Goal: Information Seeking & Learning: Learn about a topic

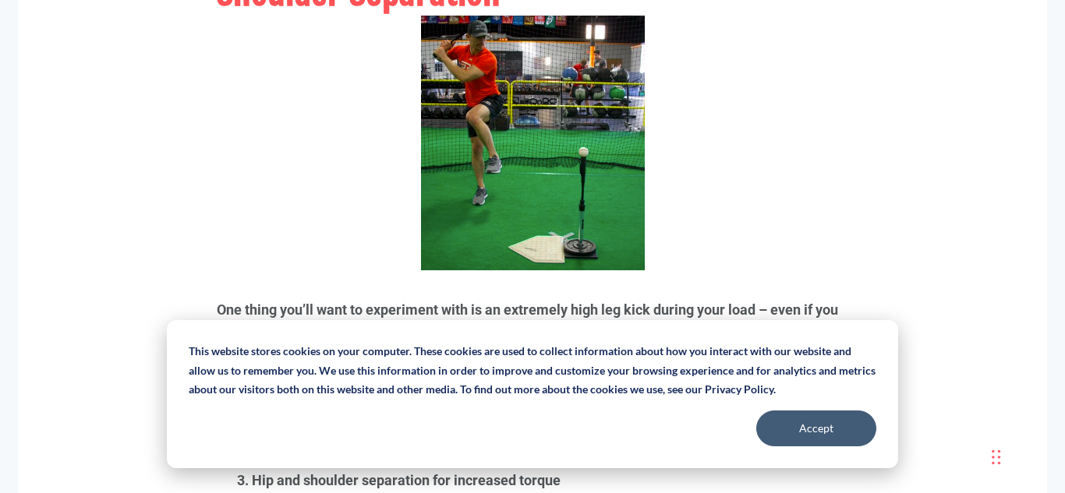
scroll to position [4601, 0]
click at [843, 428] on button "Accept" at bounding box center [816, 429] width 120 height 36
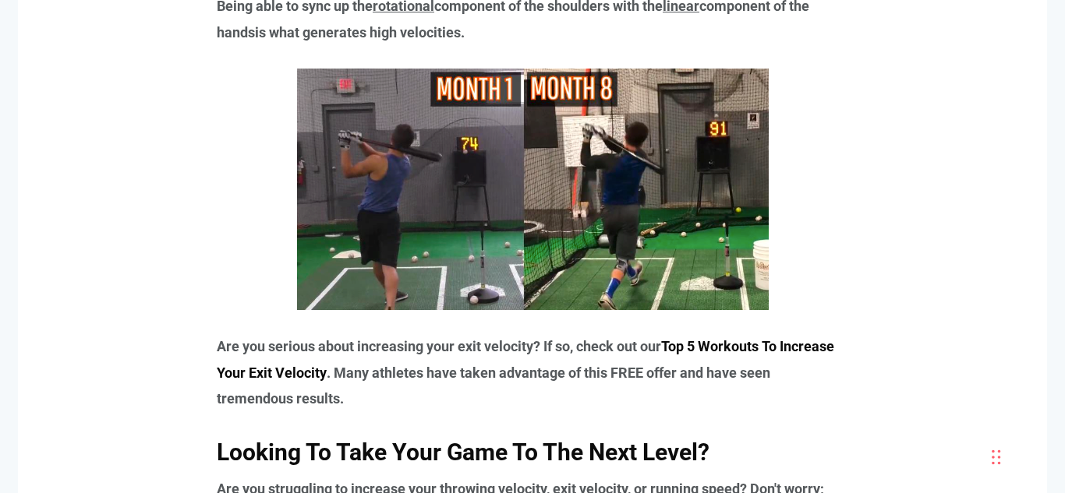
scroll to position [8969, 0]
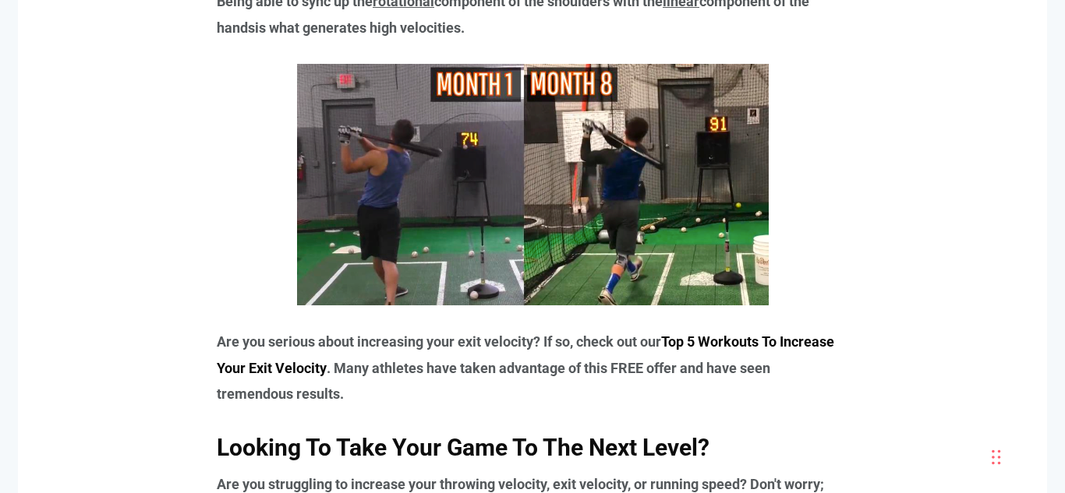
click at [820, 347] on link "Top 5 Workouts To Increase Your Exit Velocity" at bounding box center [525, 355] width 617 height 42
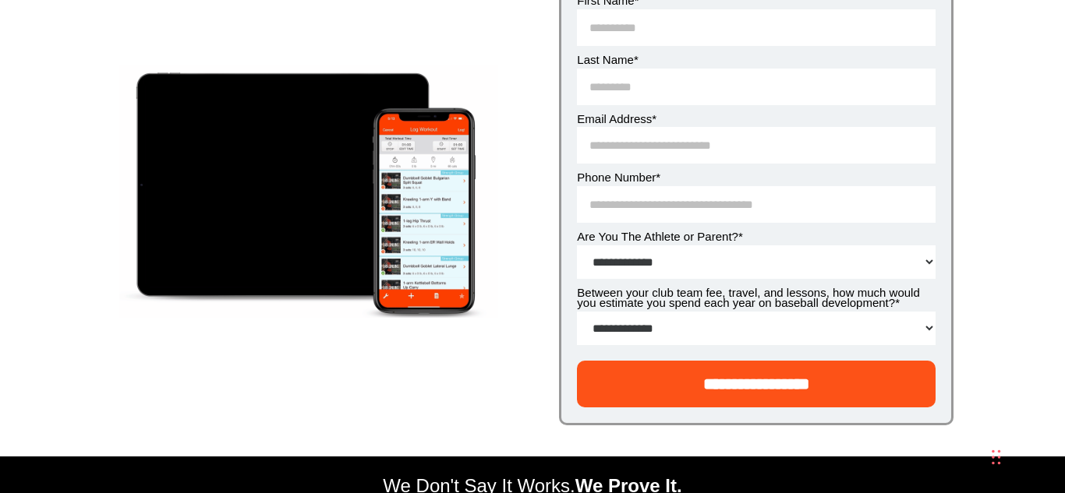
scroll to position [221, 0]
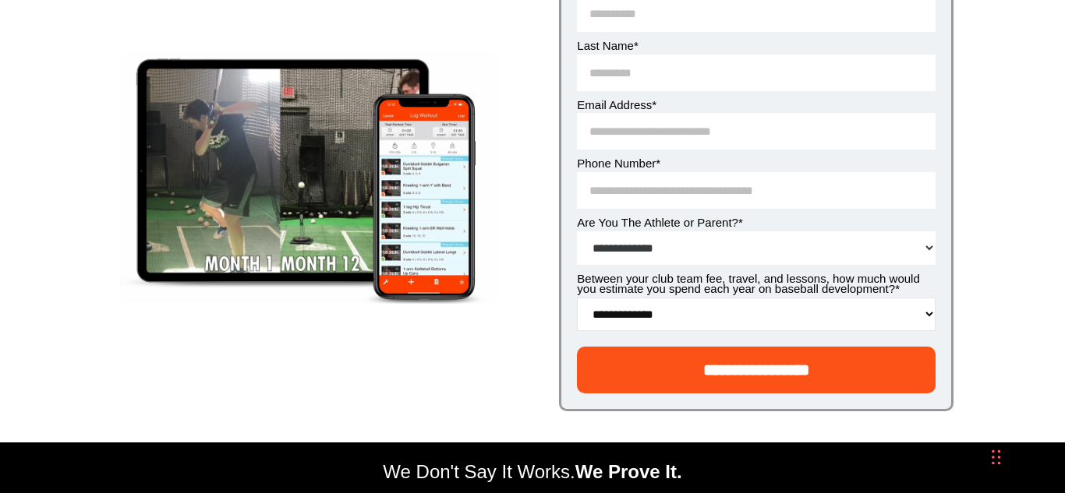
click at [712, 323] on select "**********" at bounding box center [756, 315] width 359 height 34
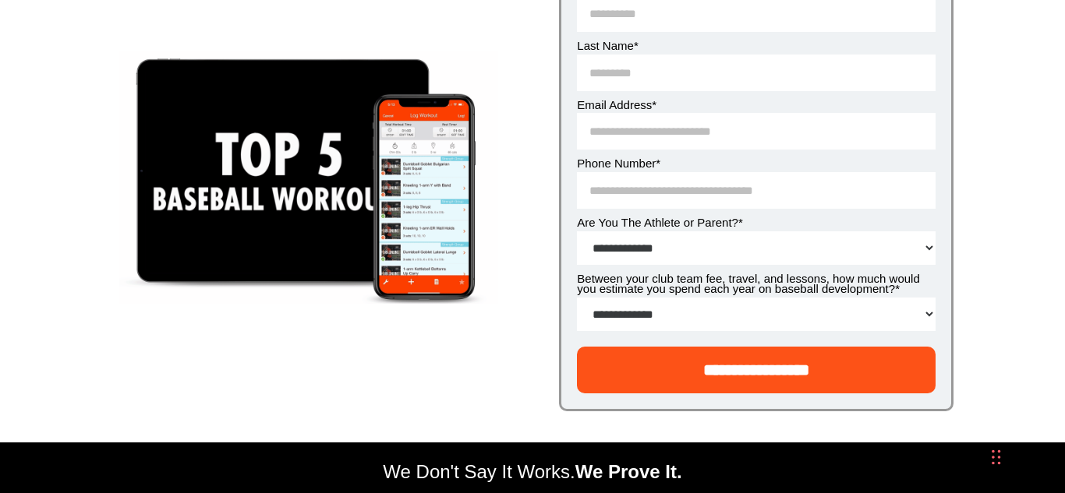
click at [453, 407] on div at bounding box center [309, 181] width 426 height 507
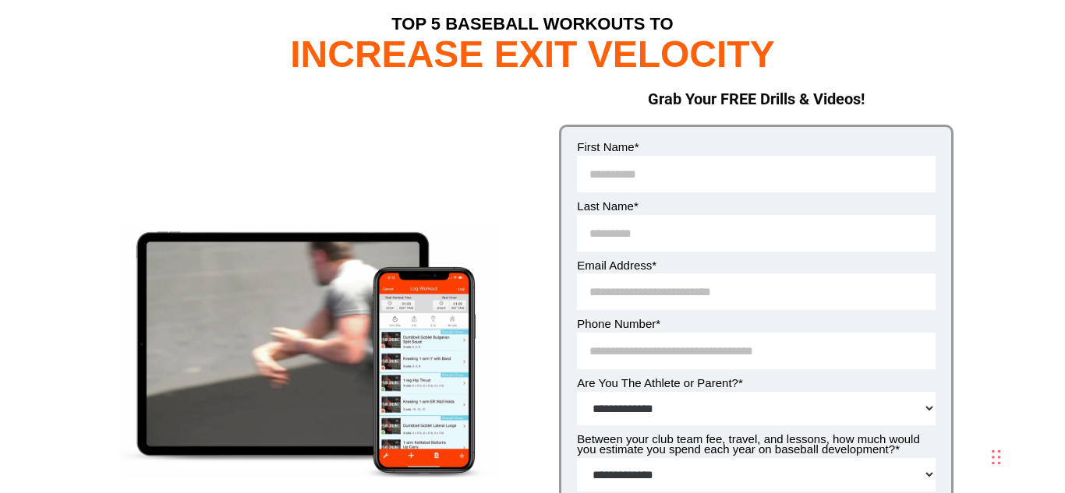
scroll to position [50, 0]
